Goal: Task Accomplishment & Management: Manage account settings

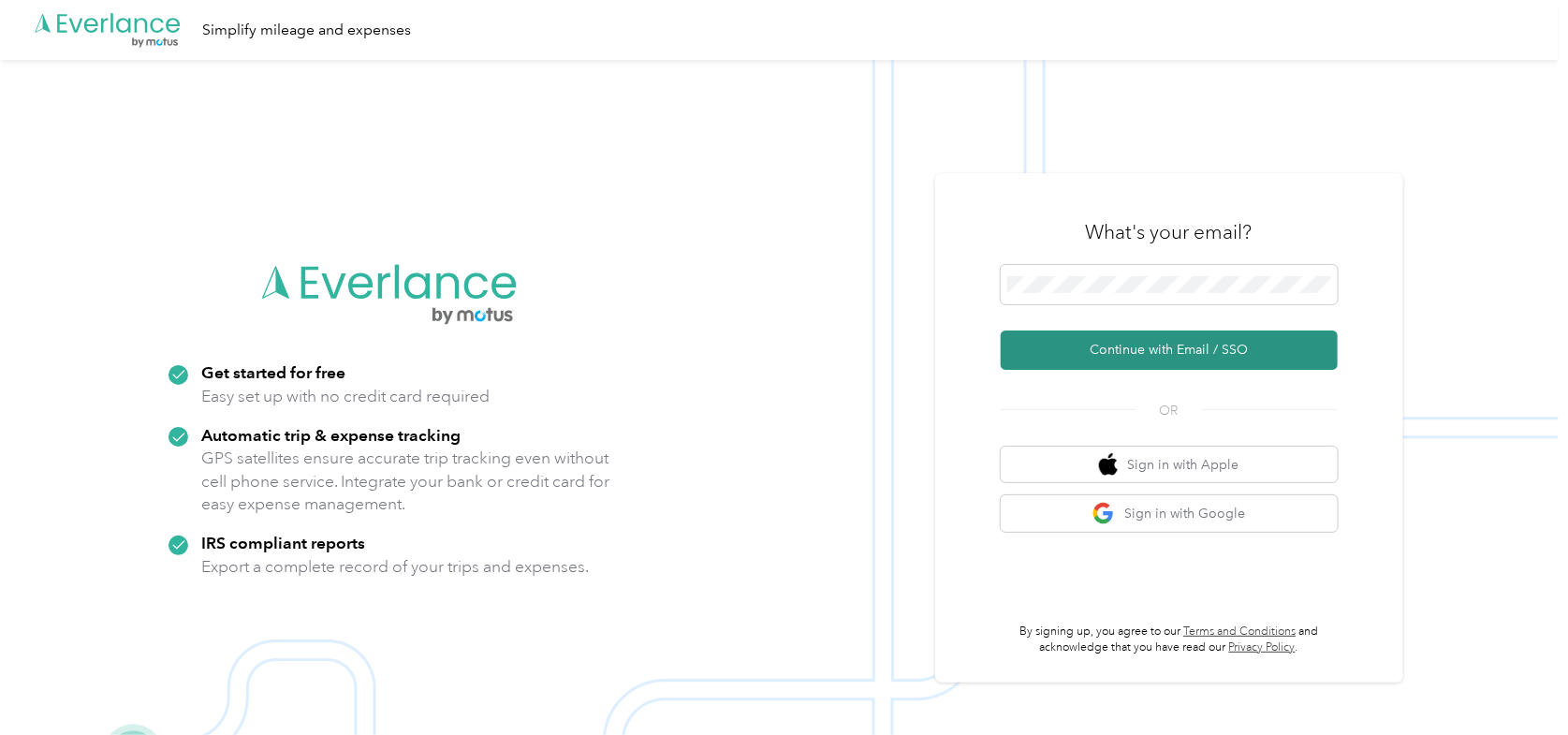
click at [1106, 351] on button "Continue with Email / SSO" at bounding box center [1169, 350] width 337 height 40
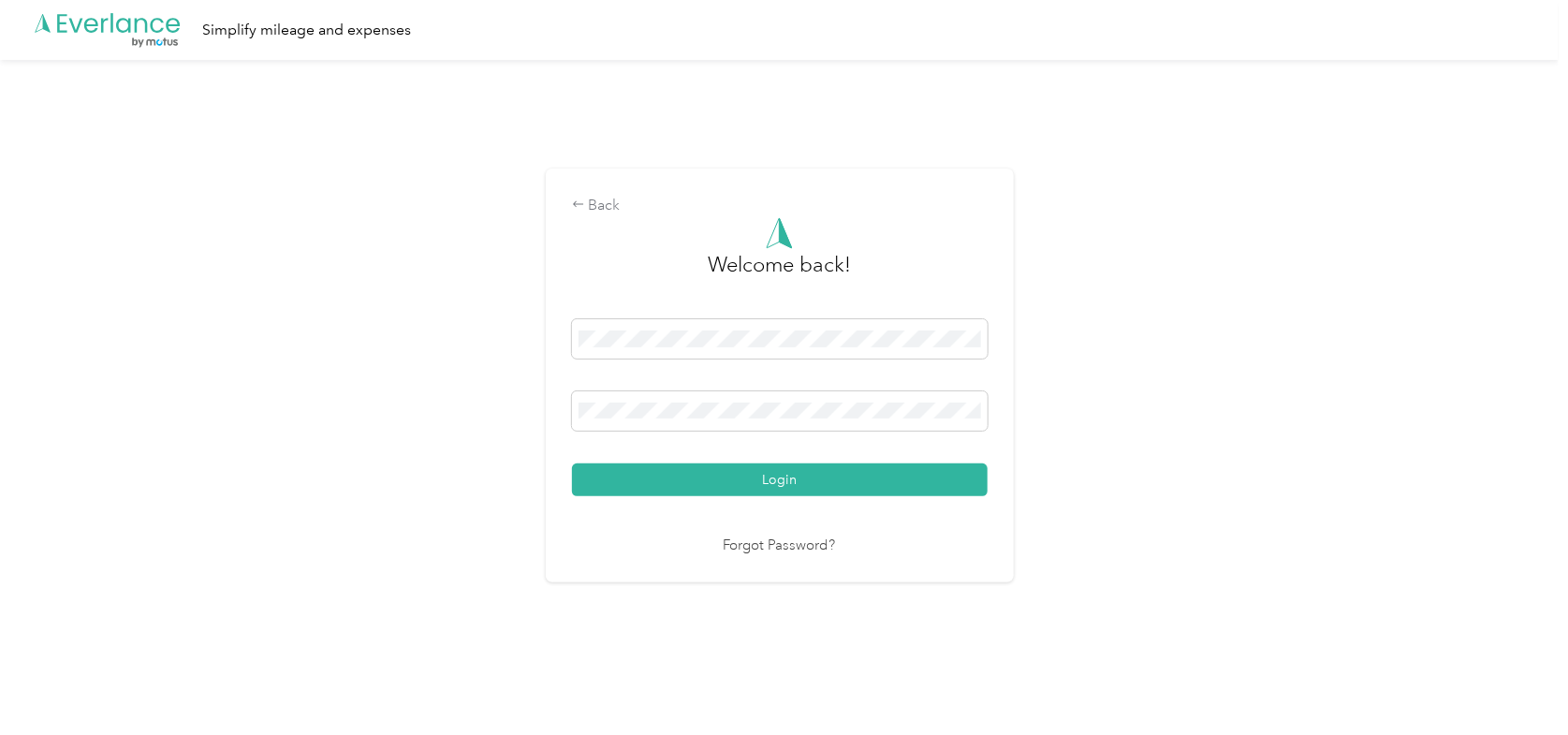
click at [572, 463] on button "Login" at bounding box center [780, 479] width 415 height 33
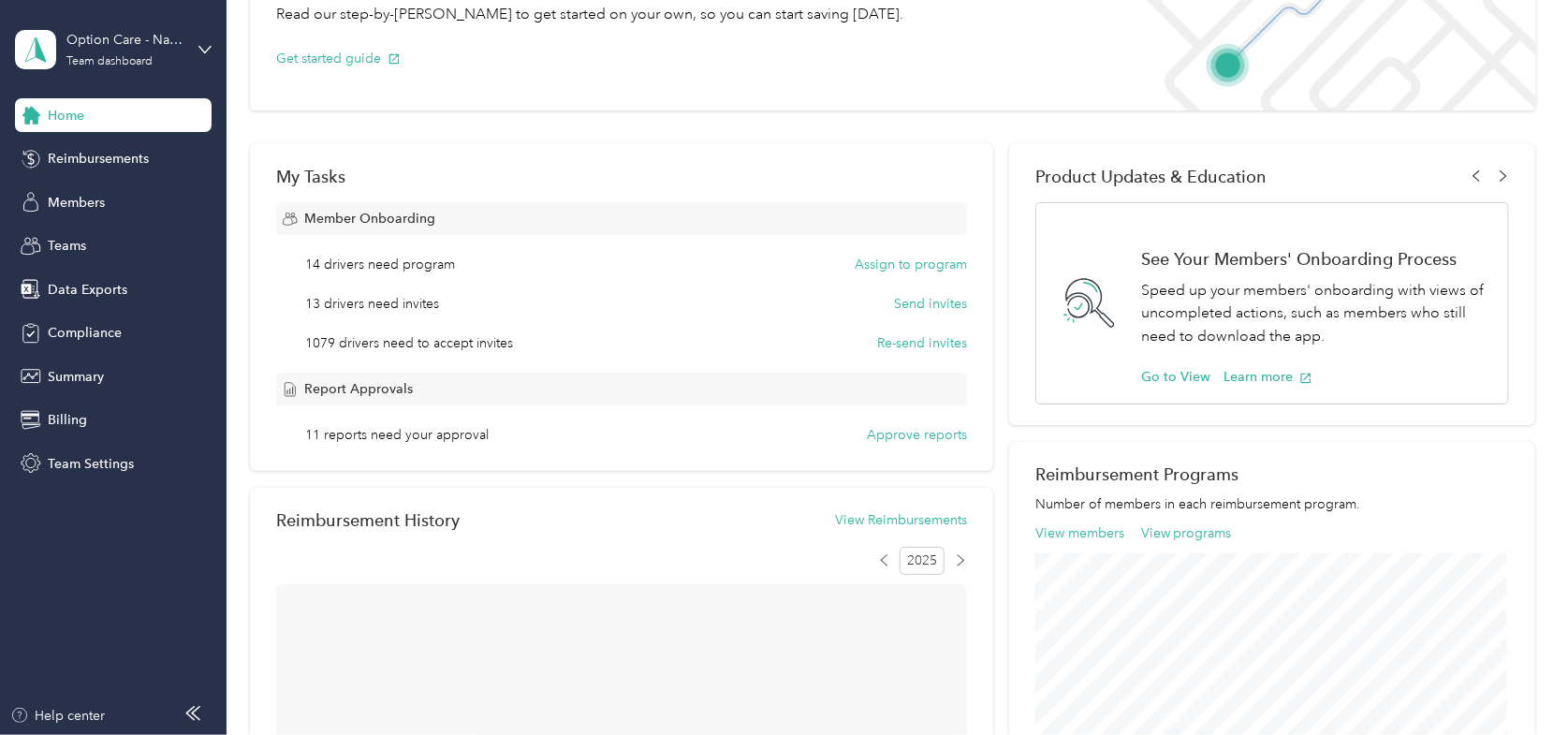
scroll to position [187, 0]
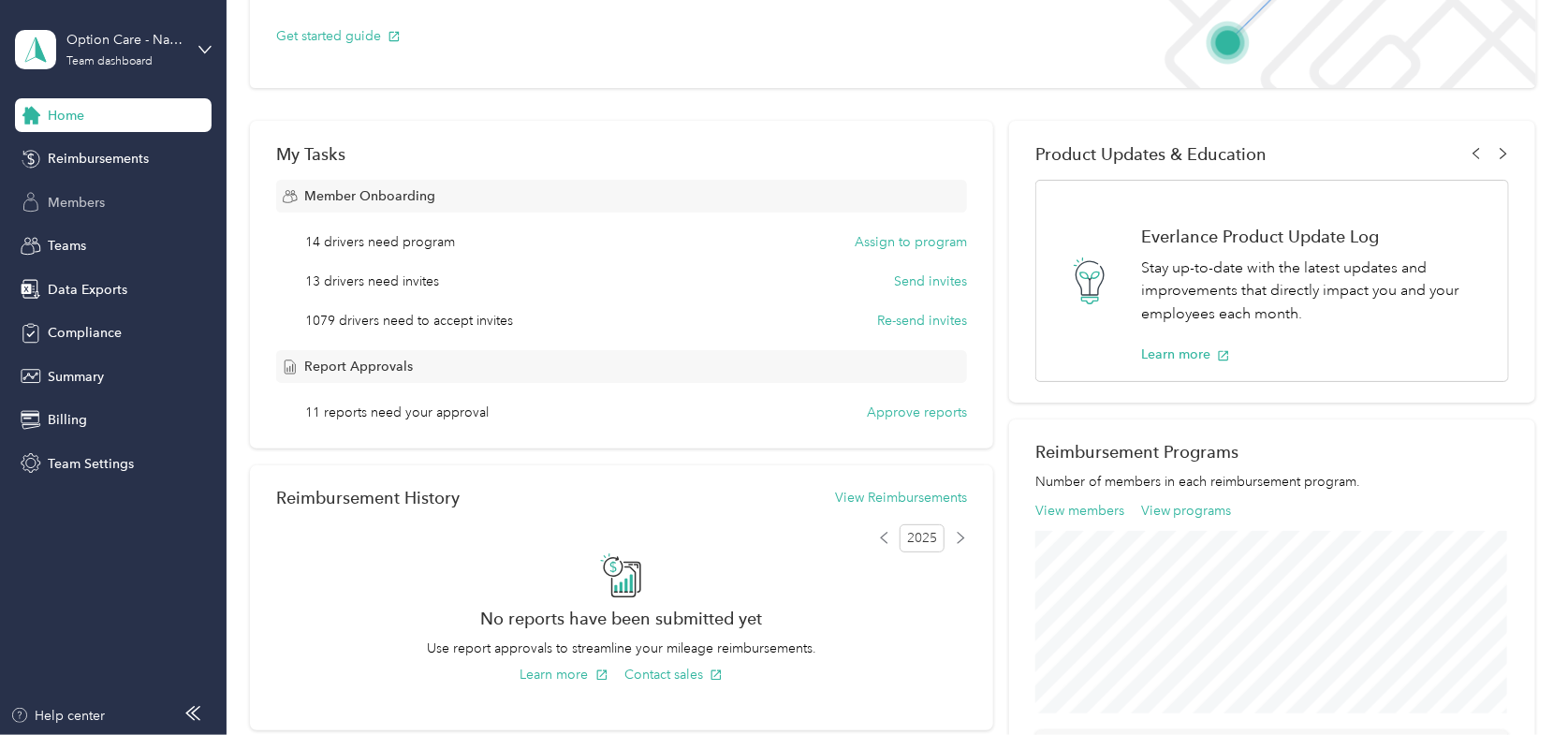
click at [61, 203] on span "Members" at bounding box center [76, 202] width 57 height 20
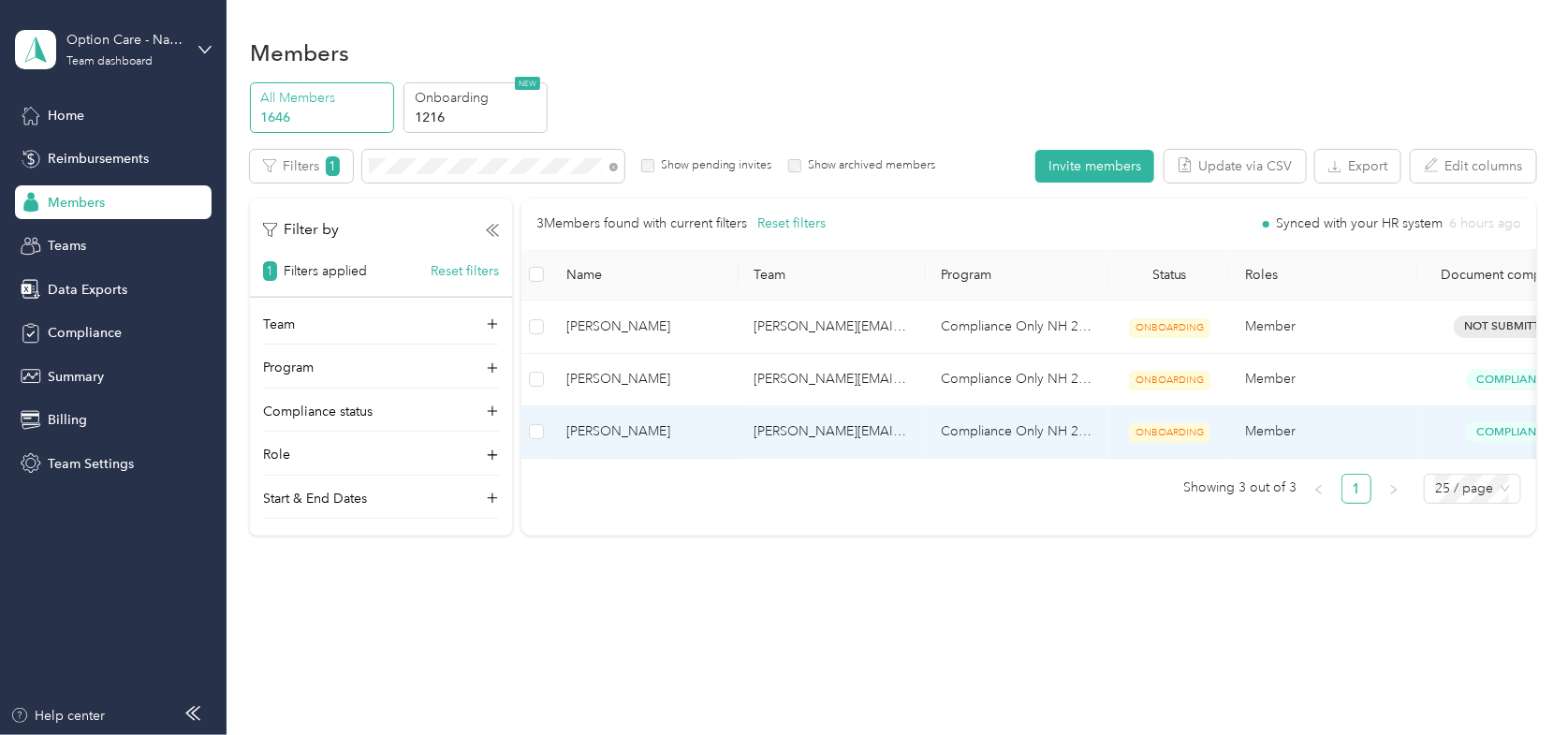
click at [629, 434] on span "[PERSON_NAME]" at bounding box center [645, 431] width 158 height 21
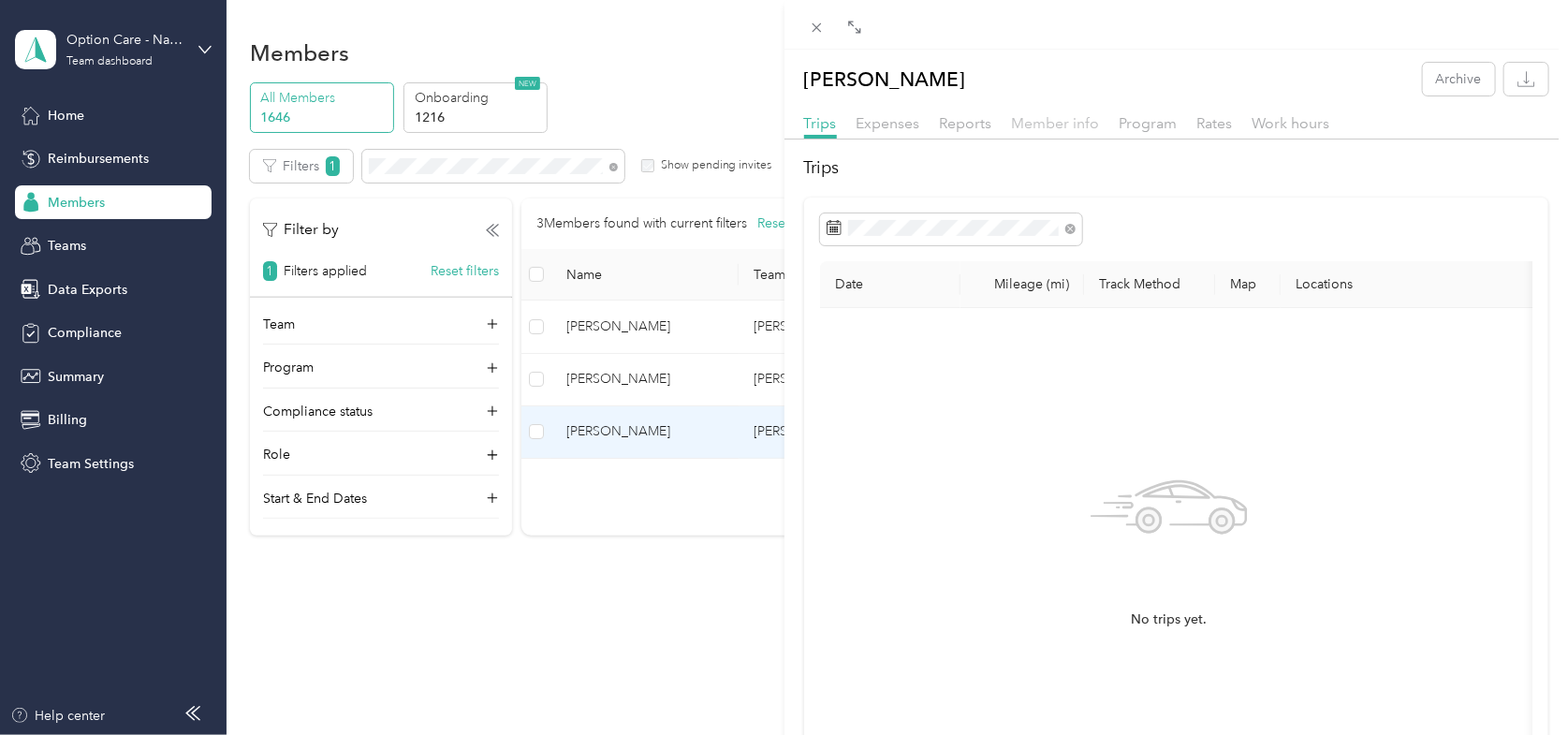
click at [1029, 124] on span "Member info" at bounding box center [1055, 123] width 88 height 18
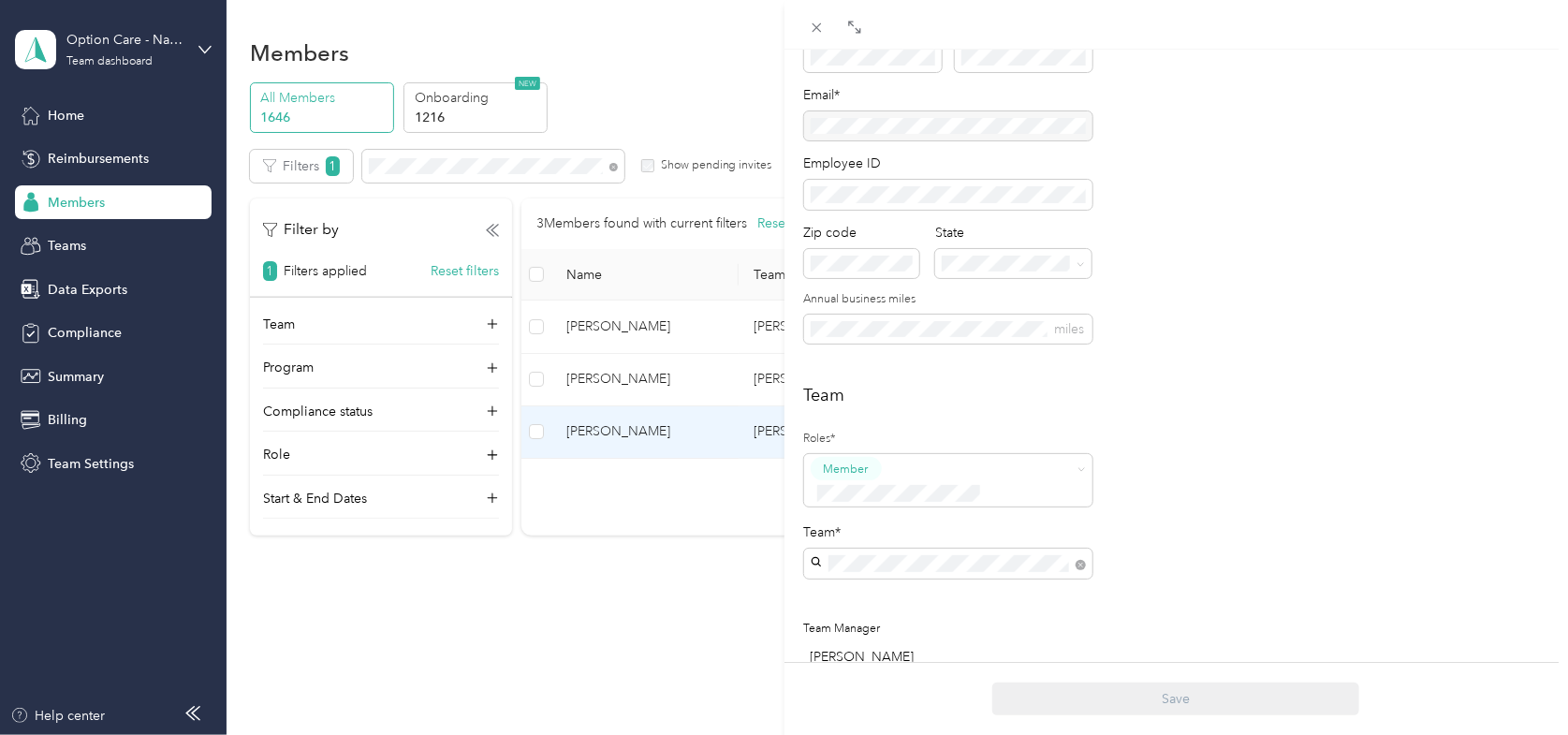
scroll to position [93, 0]
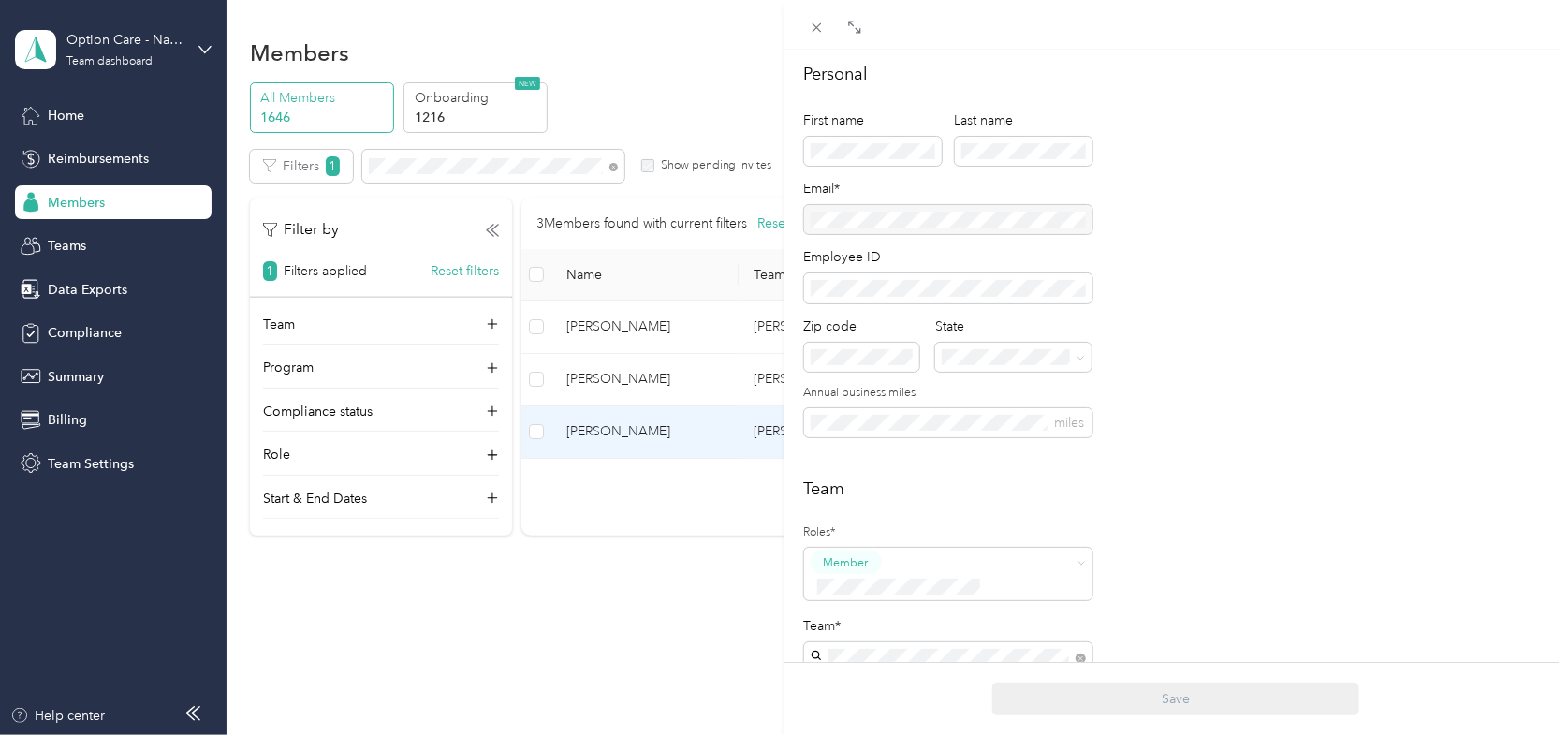
click at [700, 42] on div "[PERSON_NAME] Archive Trips Expenses Reports Member info Program Rates Work hou…" at bounding box center [784, 367] width 1568 height 735
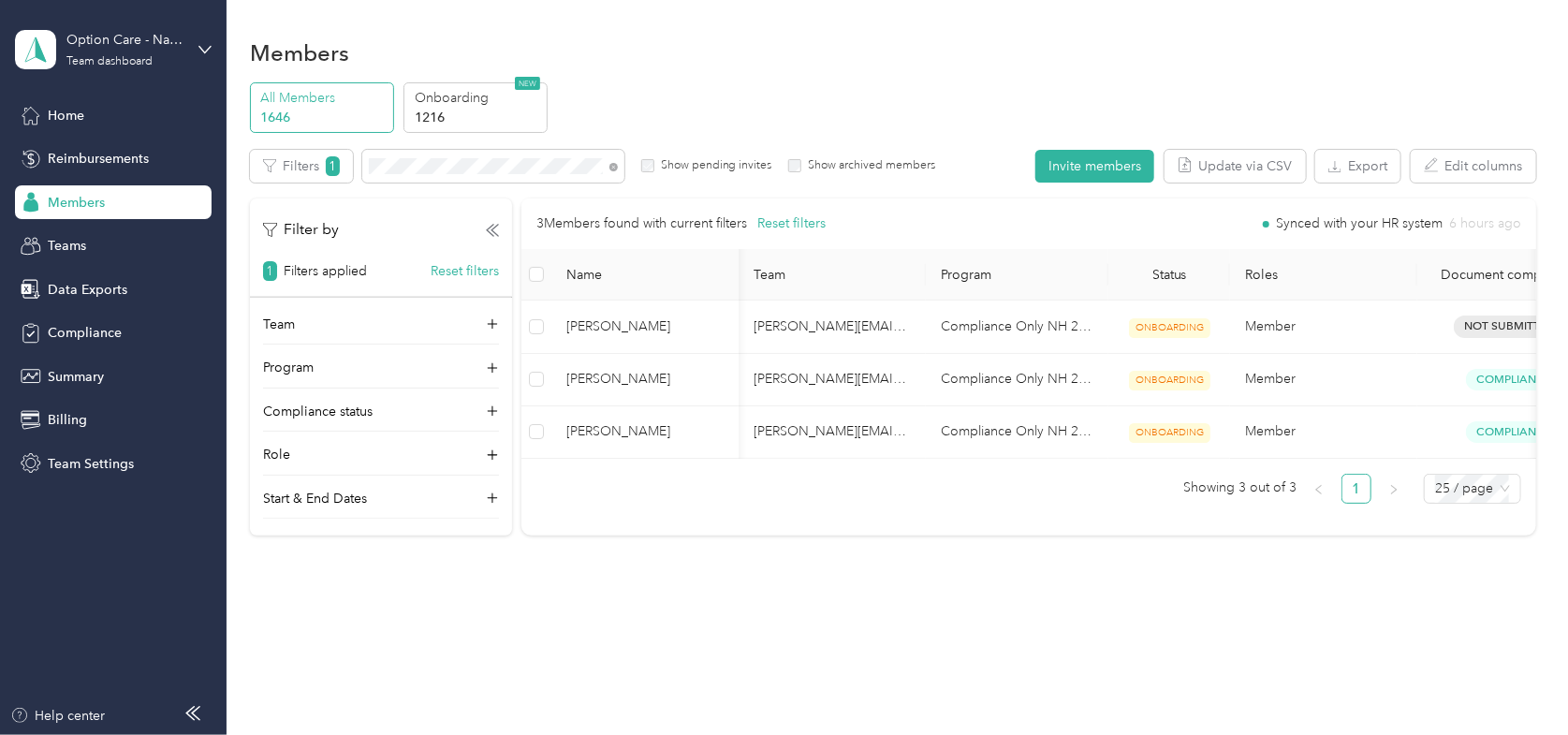
scroll to position [0, 68]
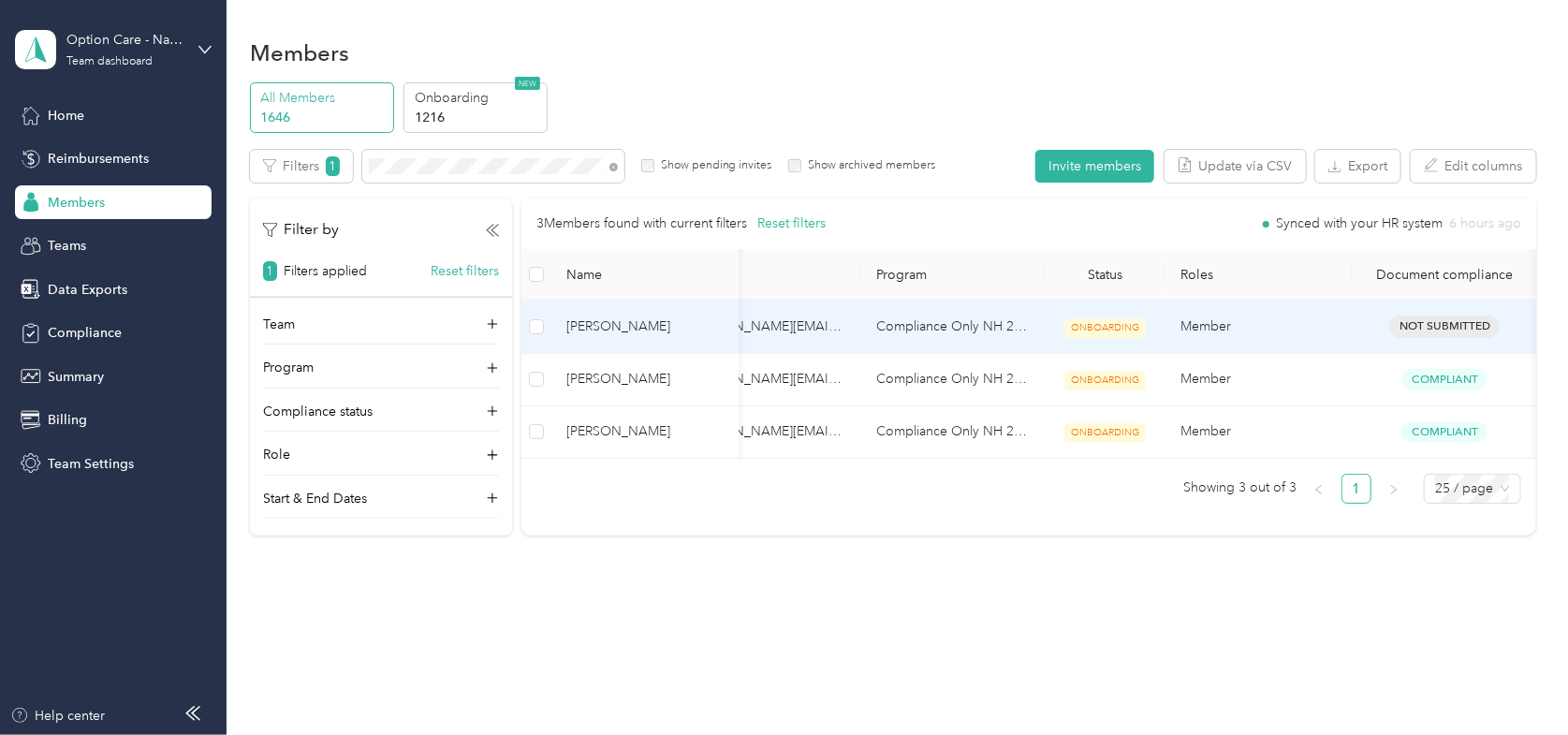
click at [621, 323] on span "[PERSON_NAME]" at bounding box center [645, 326] width 158 height 21
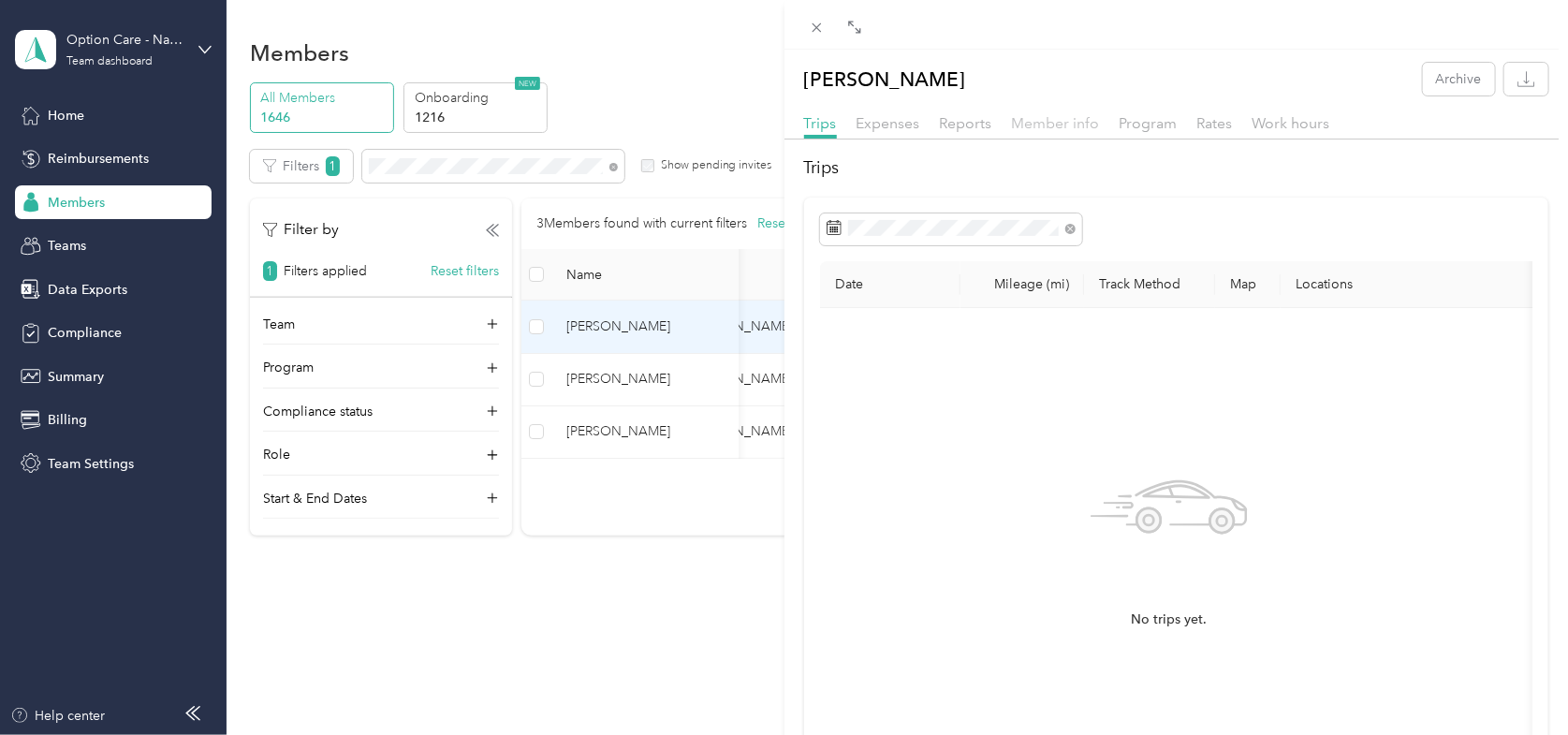
click at [1055, 127] on span "Member info" at bounding box center [1055, 123] width 88 height 18
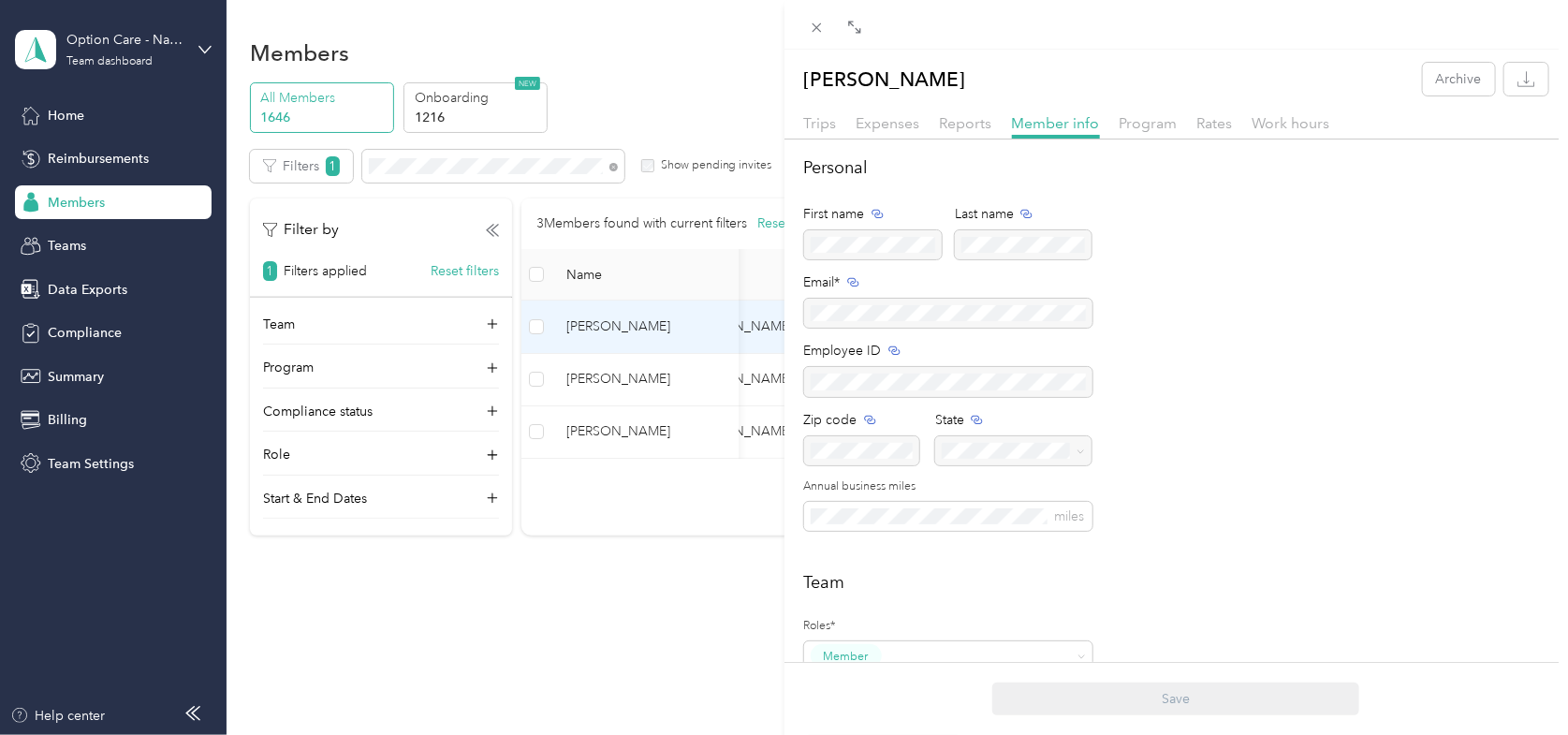
click at [716, 93] on div "[PERSON_NAME] Archive Trips Expenses Reports Member info Program Rates Work hou…" at bounding box center [784, 367] width 1568 height 735
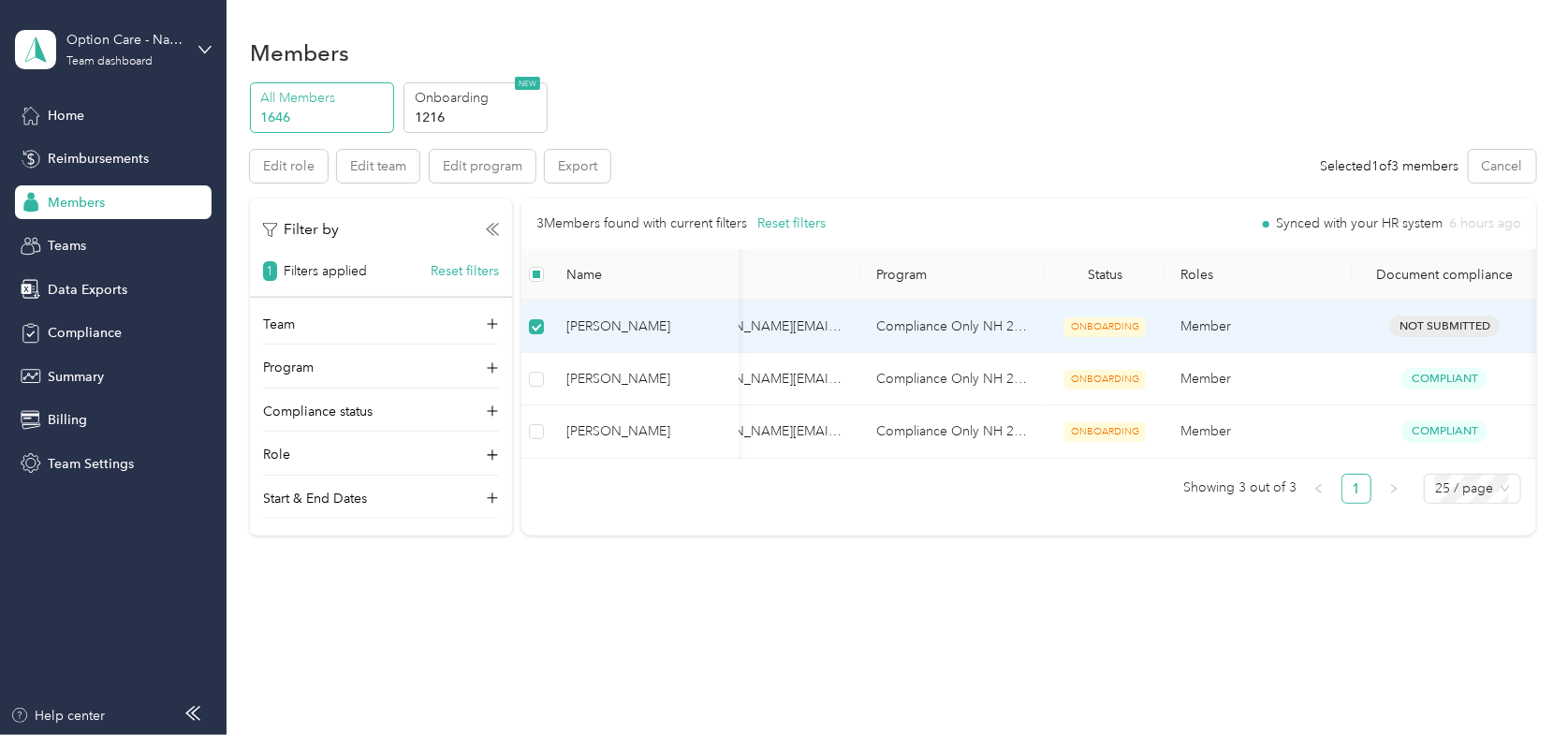
click at [1136, 112] on div "All Members 1646 Onboarding 1216 NEW" at bounding box center [893, 108] width 1287 height 52
click at [634, 329] on span "[PERSON_NAME]" at bounding box center [645, 326] width 158 height 21
click at [544, 328] on td at bounding box center [536, 326] width 30 height 53
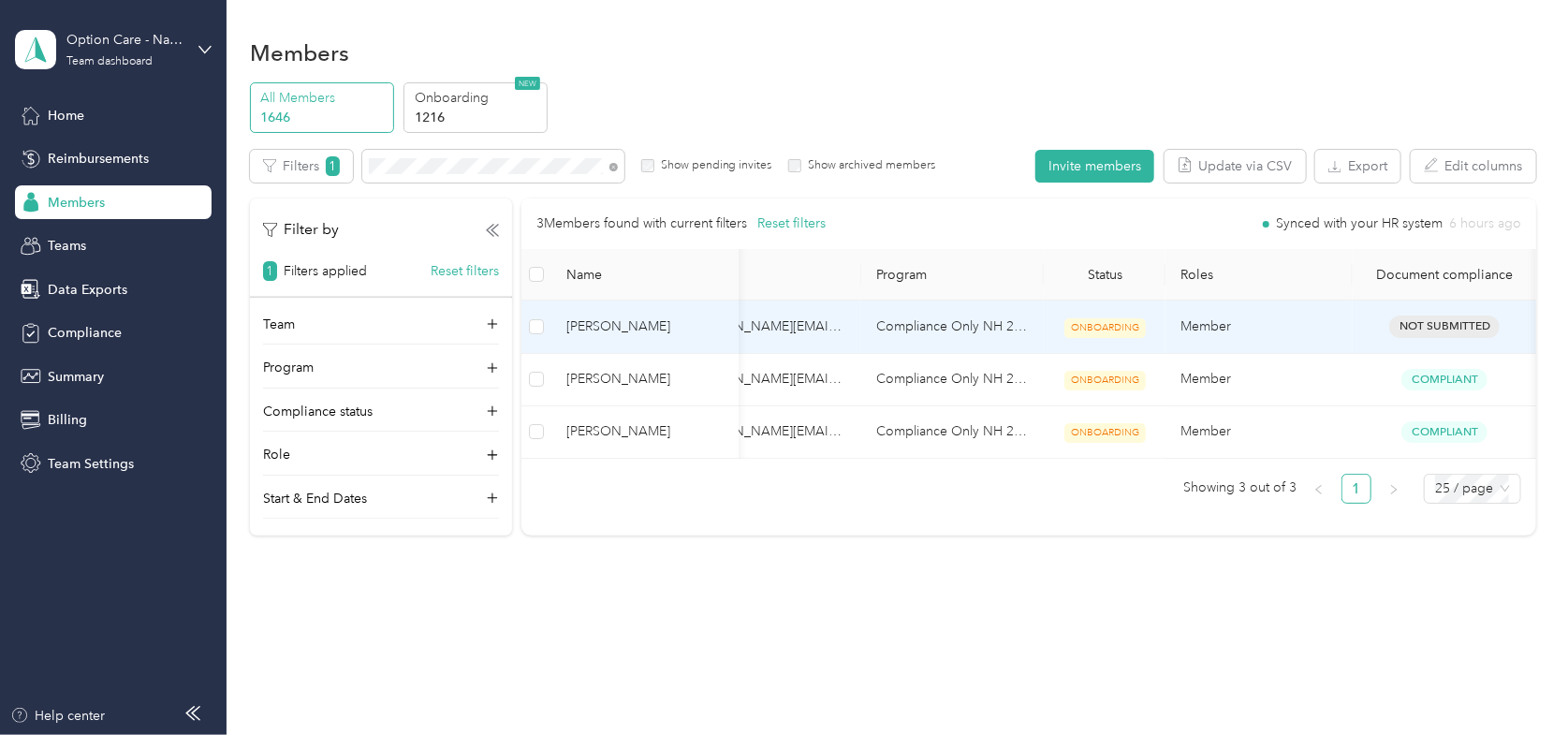
click at [601, 325] on span "[PERSON_NAME]" at bounding box center [645, 326] width 158 height 21
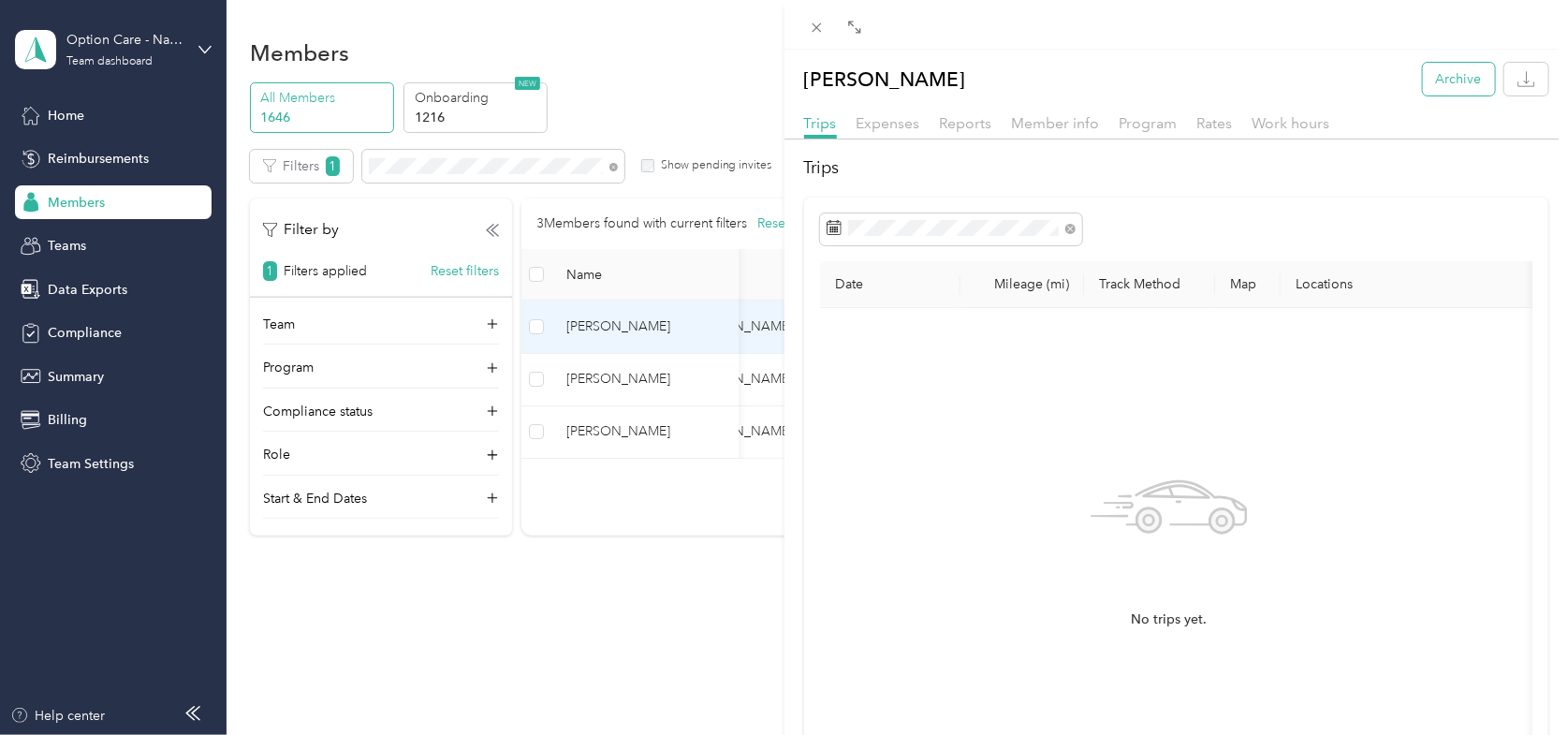
click at [1458, 75] on button "Archive" at bounding box center [1459, 78] width 72 height 33
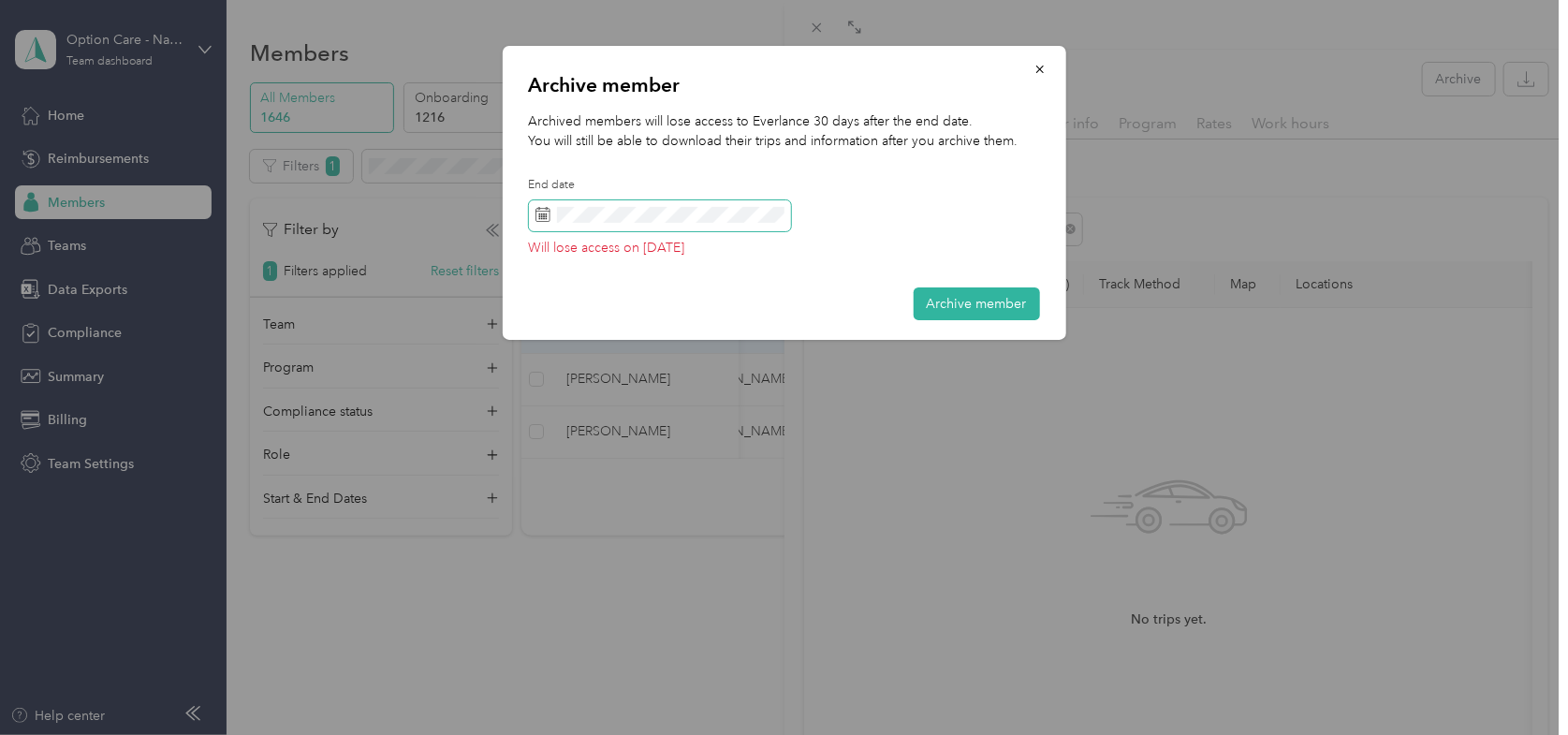
click at [461, 734] on div "Drag to resize Click to close [PERSON_NAME] Archive Trips Expenses Reports Memb…" at bounding box center [779, 735] width 1559 height 0
click at [543, 214] on rect at bounding box center [544, 213] width 2 height 2
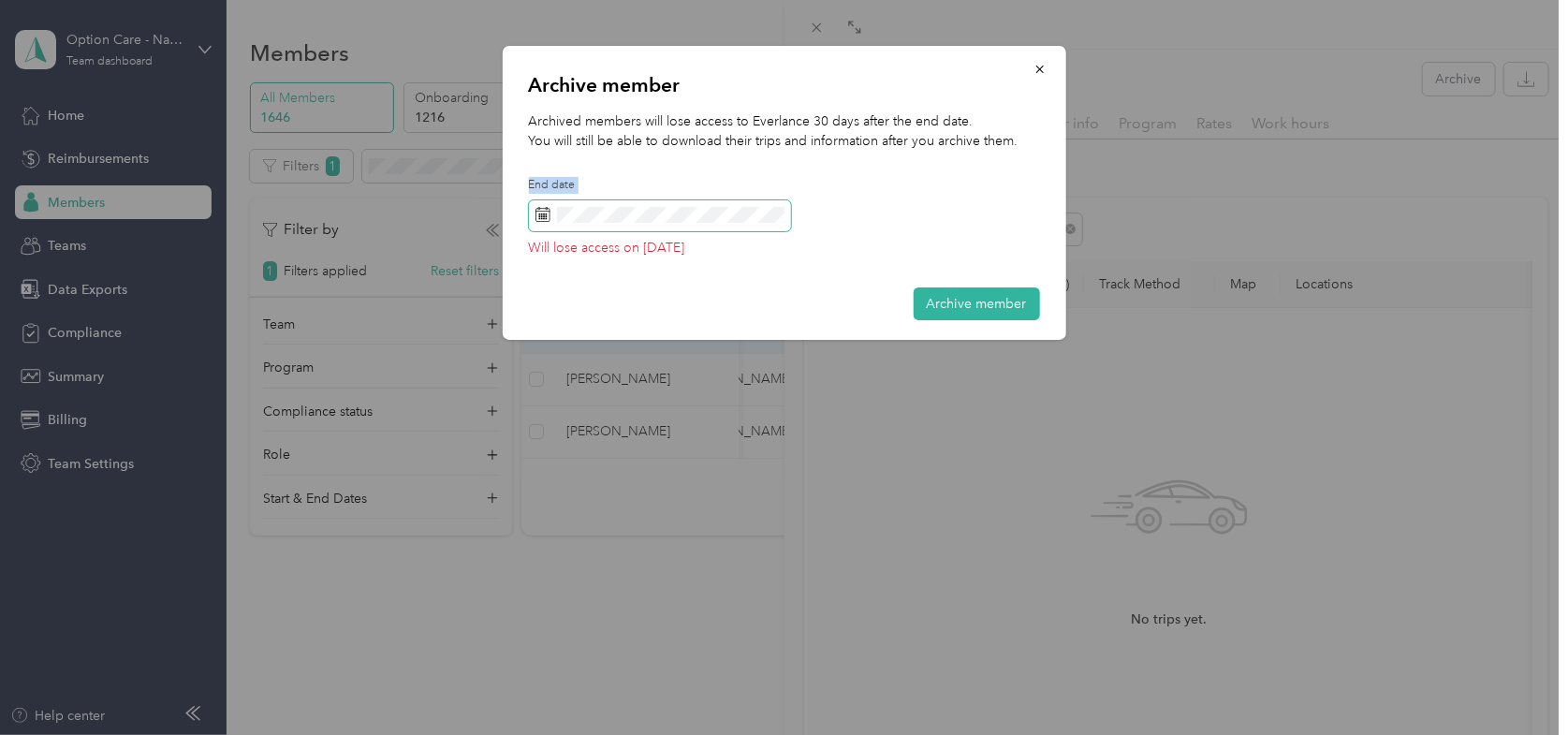
drag, startPoint x: 621, startPoint y: 183, endPoint x: 625, endPoint y: 203, distance: 20.4
click at [621, 184] on label "End date" at bounding box center [660, 185] width 262 height 17
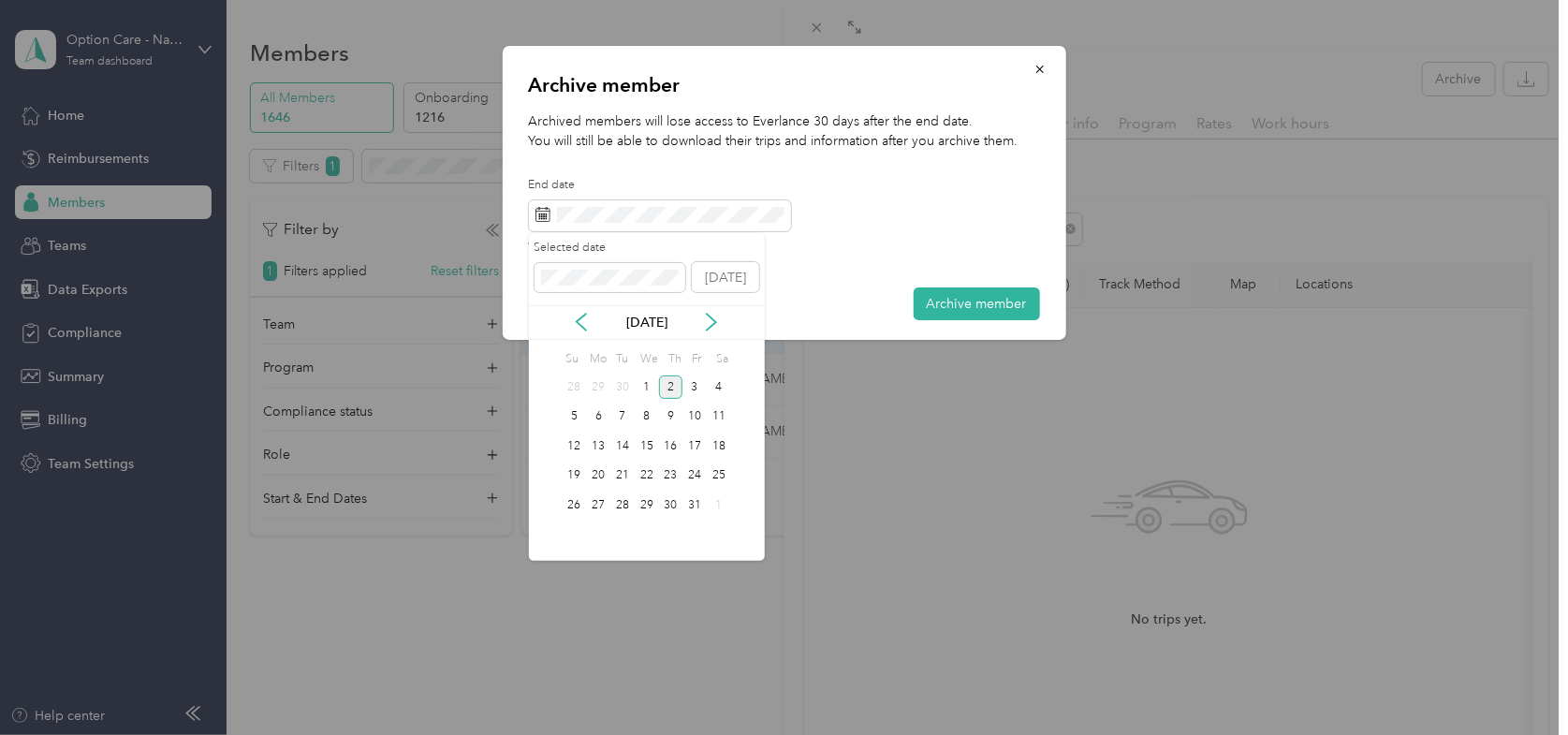
click at [582, 309] on div "[DATE]" at bounding box center [647, 322] width 236 height 35
click at [583, 315] on icon at bounding box center [582, 323] width 9 height 17
click at [599, 384] on div "1" at bounding box center [599, 387] width 25 height 24
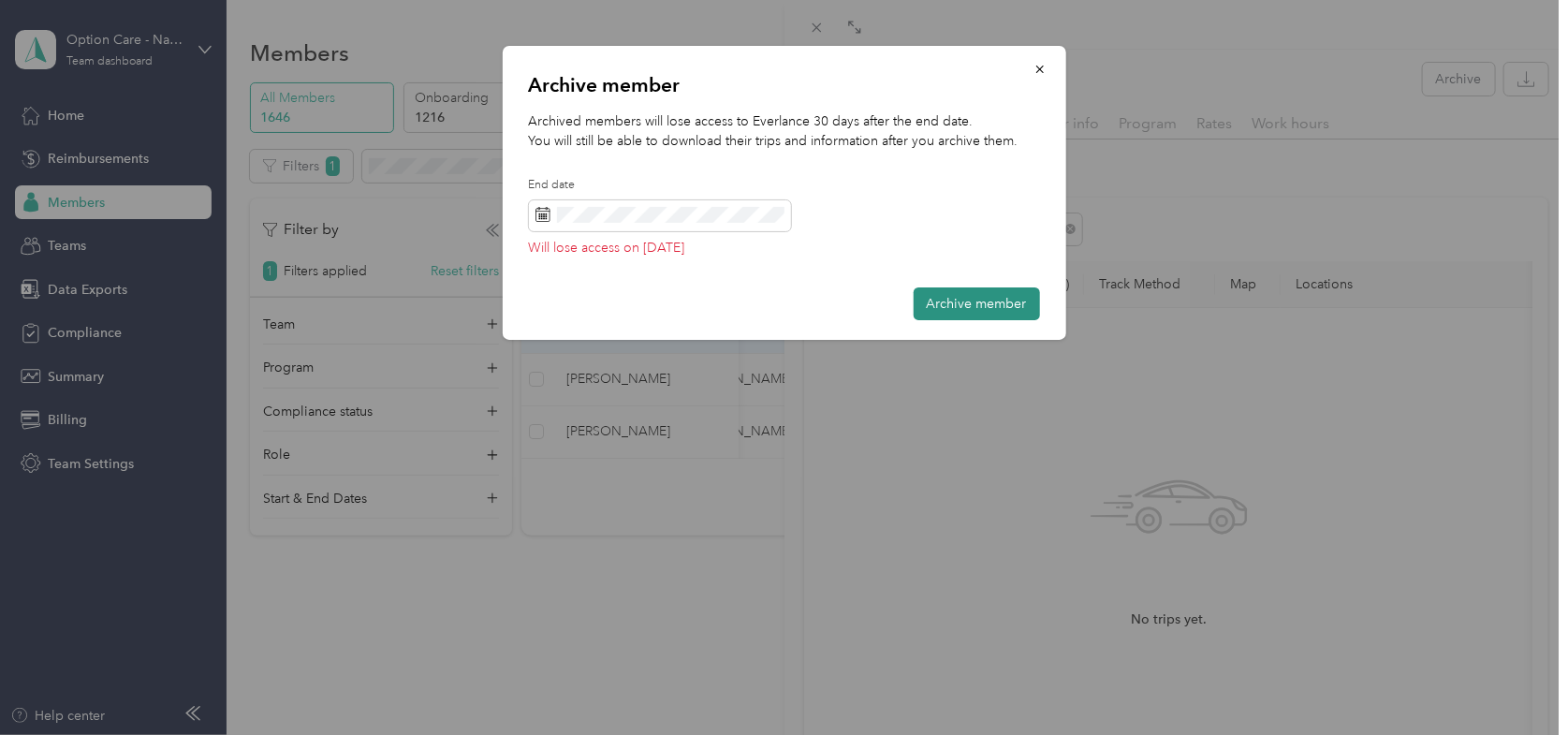
click at [994, 294] on button "Archive member" at bounding box center [977, 303] width 126 height 33
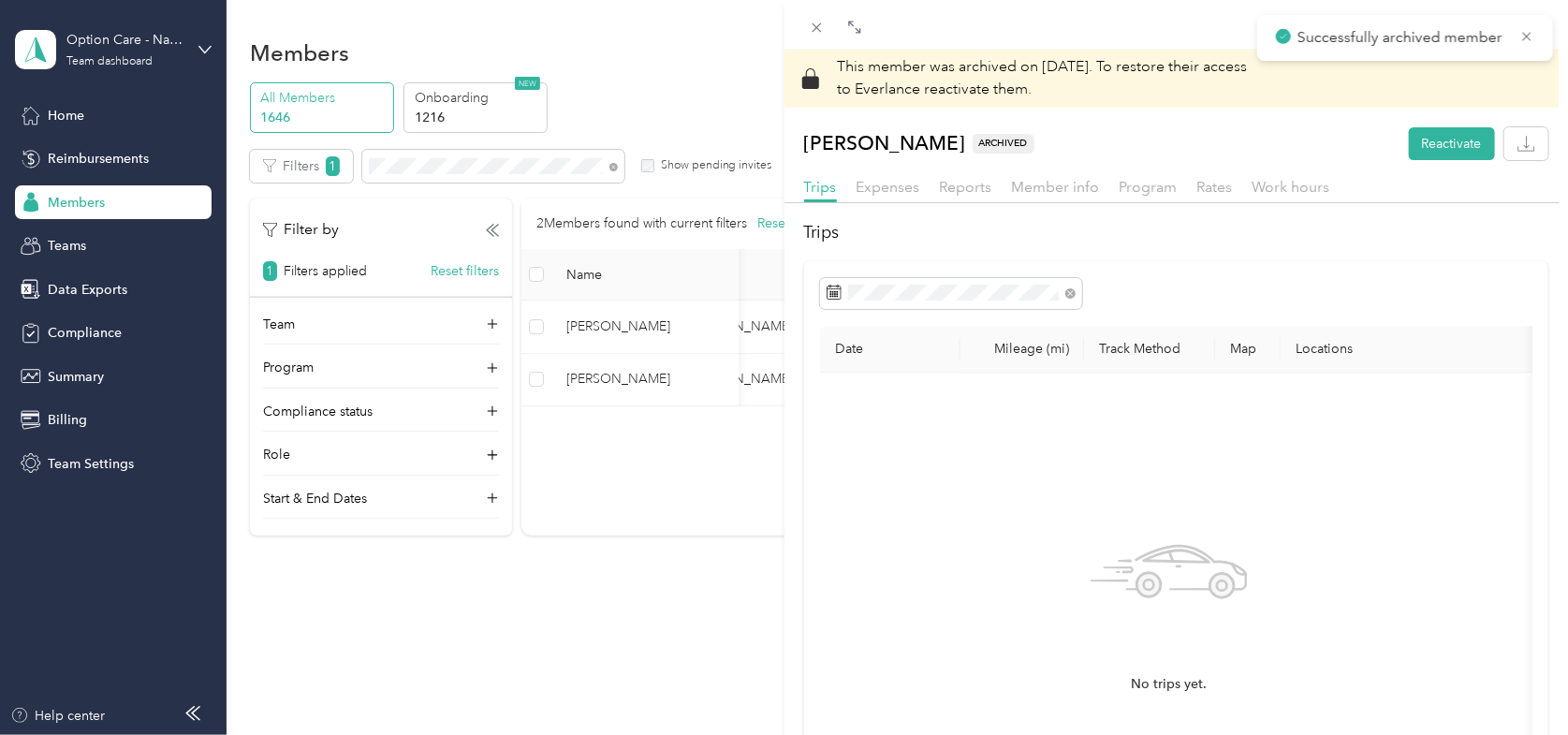
click at [703, 76] on div "This member was archived on [DATE] . To restore their access to Everlance react…" at bounding box center [784, 367] width 1568 height 735
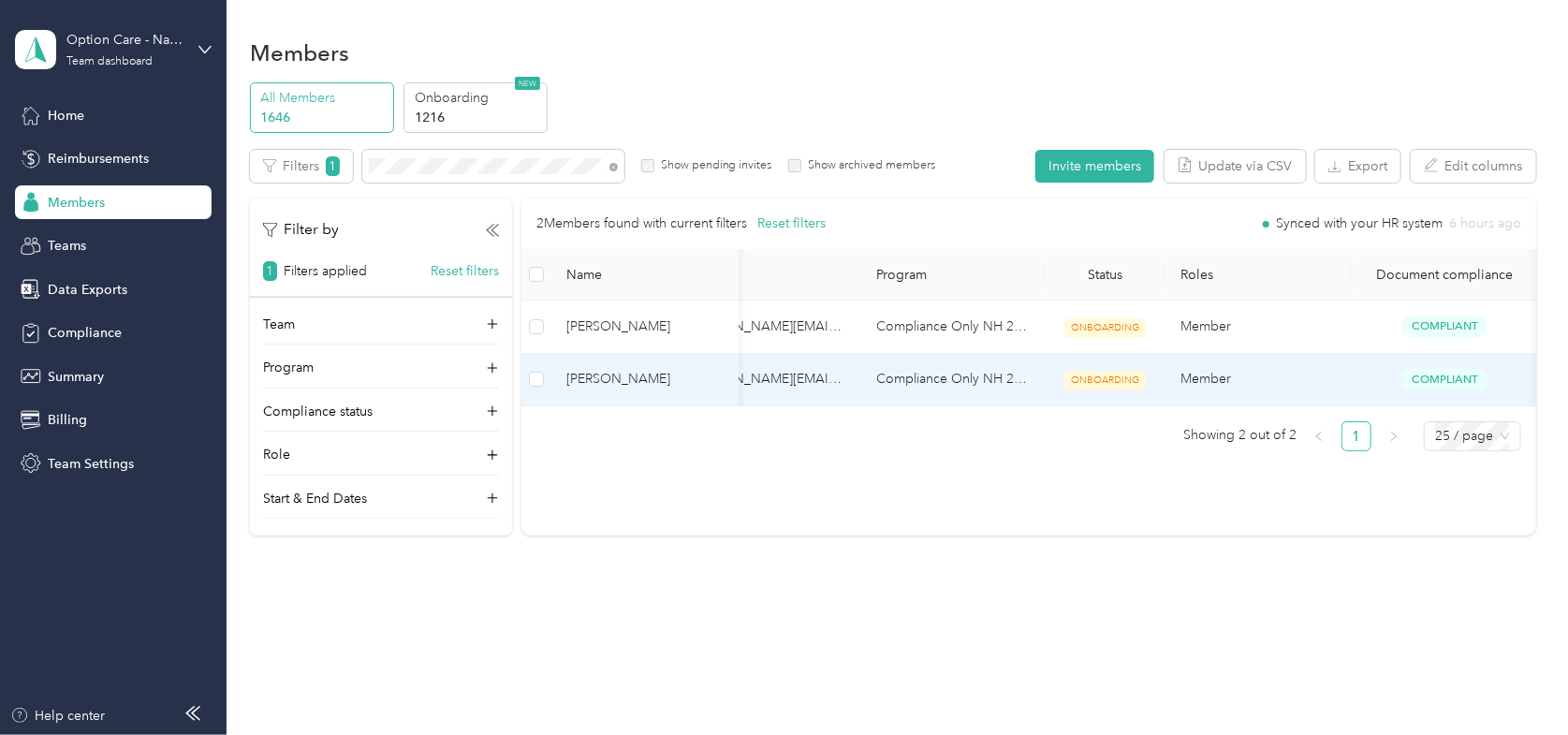
click at [787, 392] on td "[PERSON_NAME][EMAIL_ADDRESS][PERSON_NAME][DOMAIN_NAME]" at bounding box center [767, 380] width 187 height 53
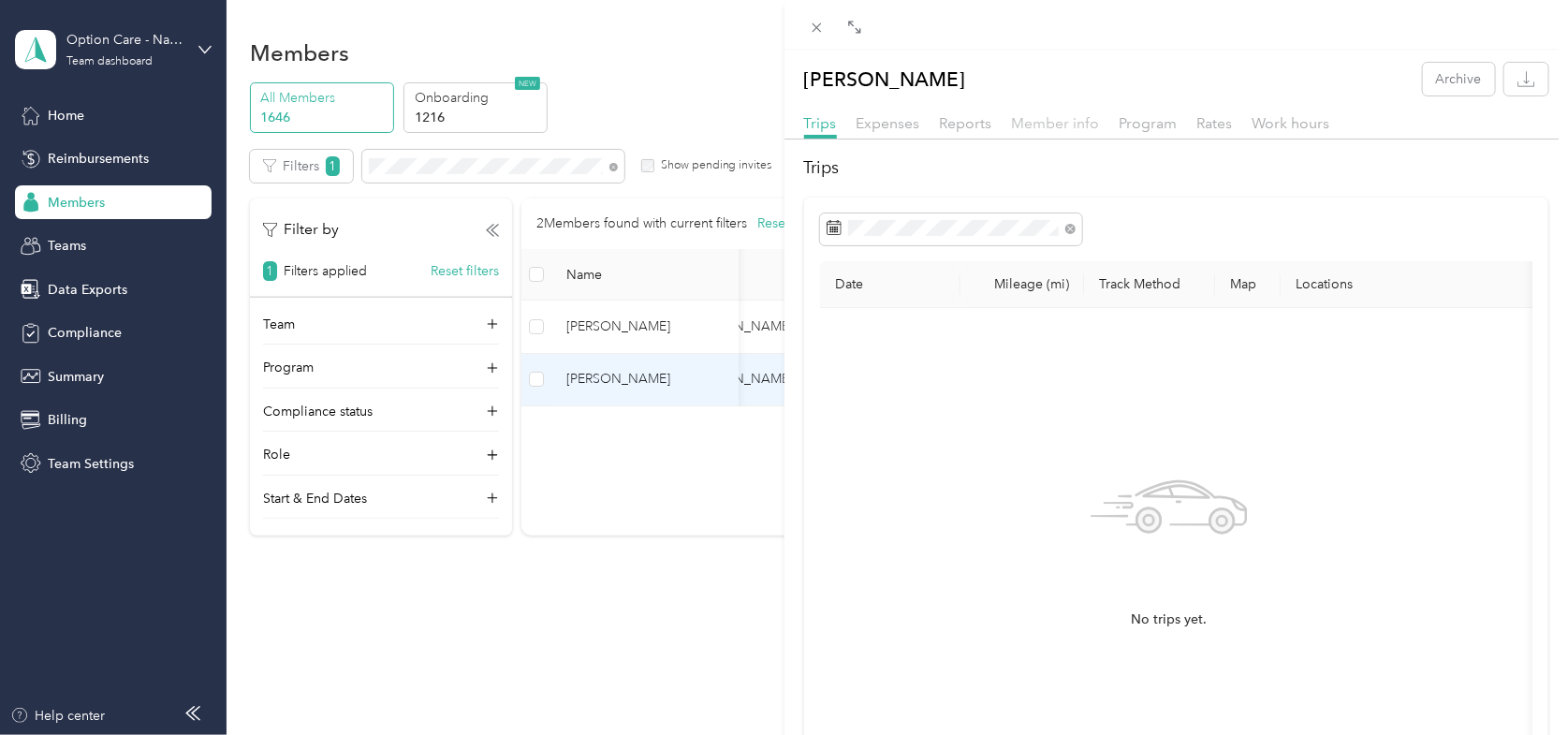
click at [1037, 127] on span "Member info" at bounding box center [1055, 123] width 88 height 18
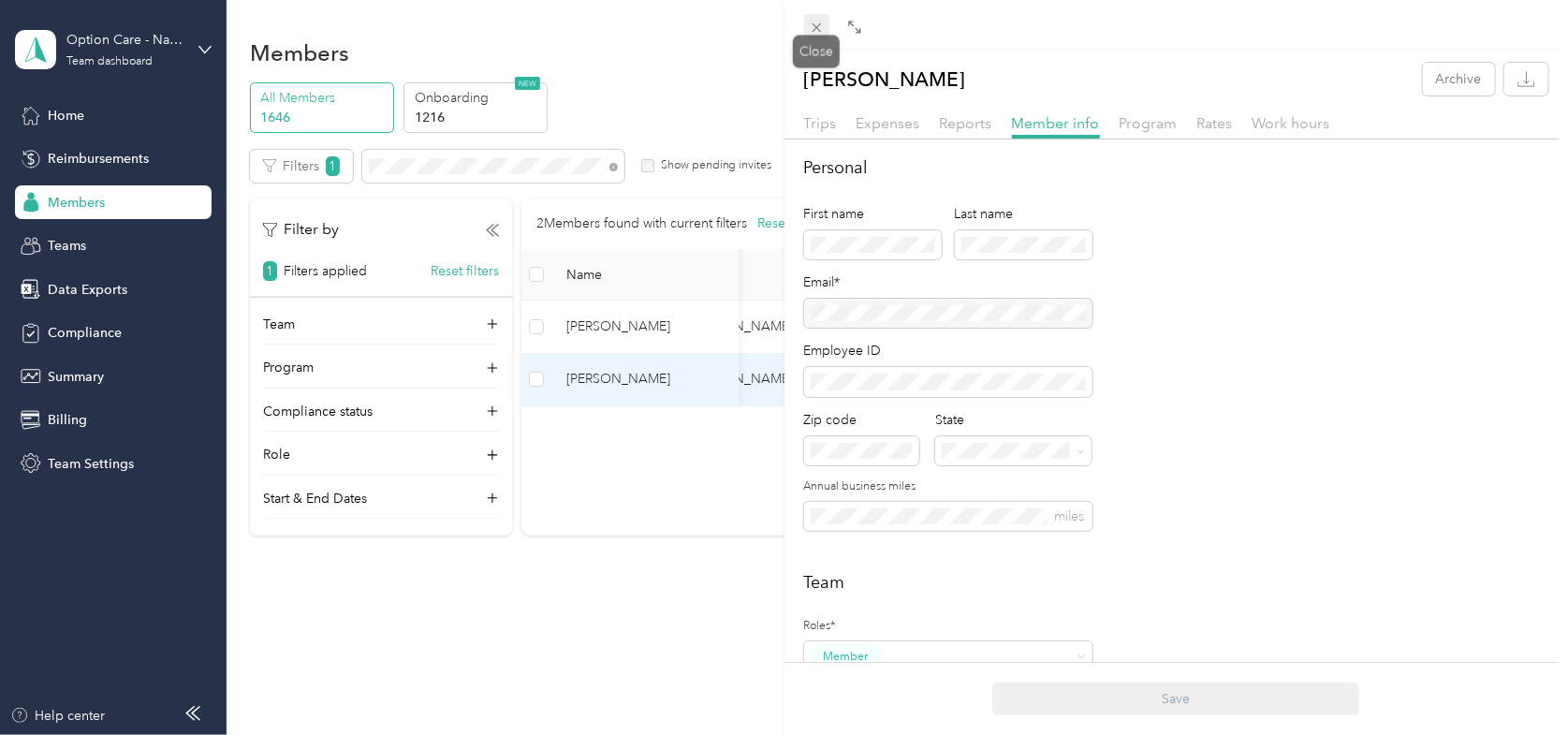
click at [813, 31] on icon at bounding box center [817, 28] width 9 height 9
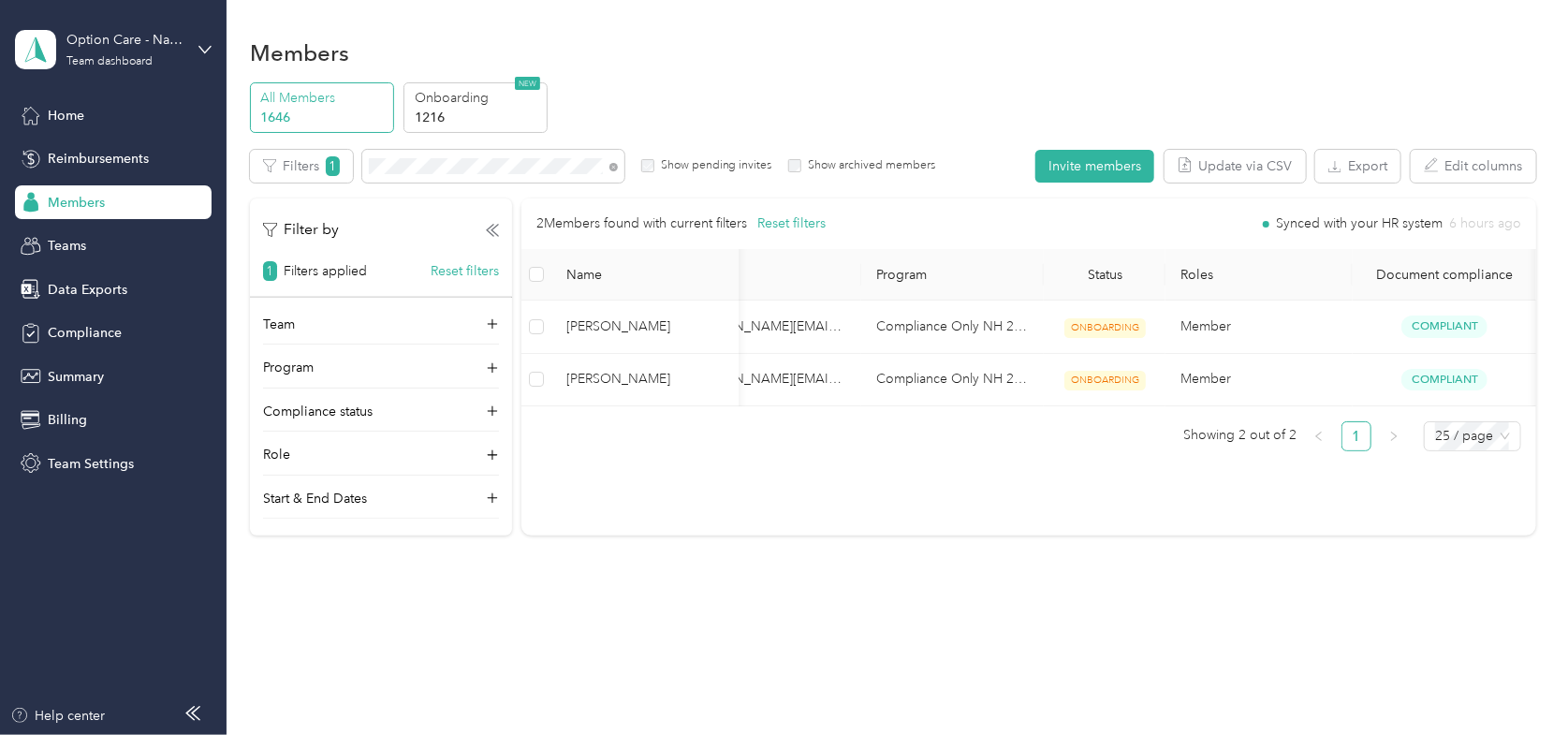
click at [197, 41] on div "Option Care - Naven Health Team dashboard" at bounding box center [113, 49] width 196 height 65
click at [73, 240] on div "Log out" at bounding box center [212, 238] width 368 height 33
